Goal: Task Accomplishment & Management: Use online tool/utility

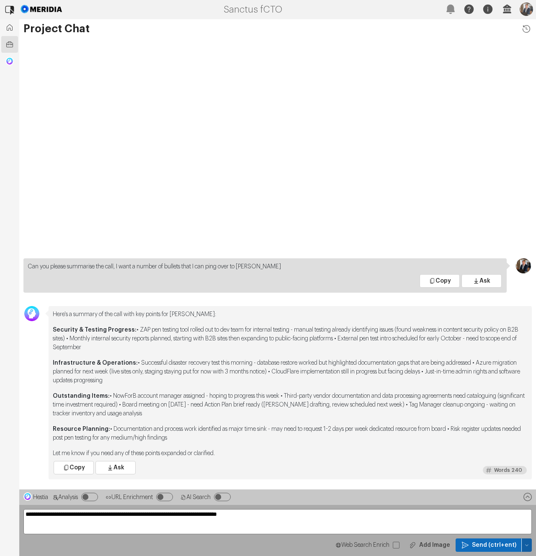
click at [529, 548] on button "button" at bounding box center [527, 545] width 10 height 13
click at [481, 489] on span "Clear Chat Sesssion" at bounding box center [489, 487] width 70 height 8
